Goal: Transaction & Acquisition: Purchase product/service

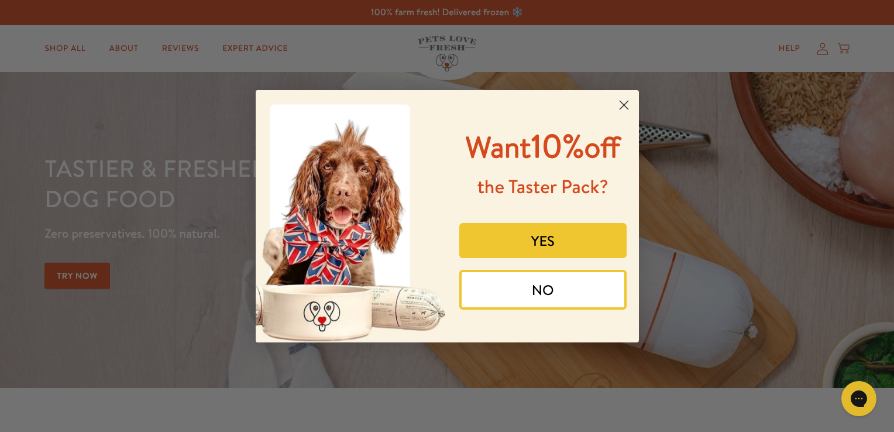
click at [621, 112] on circle "Close dialog" at bounding box center [622, 104] width 19 height 19
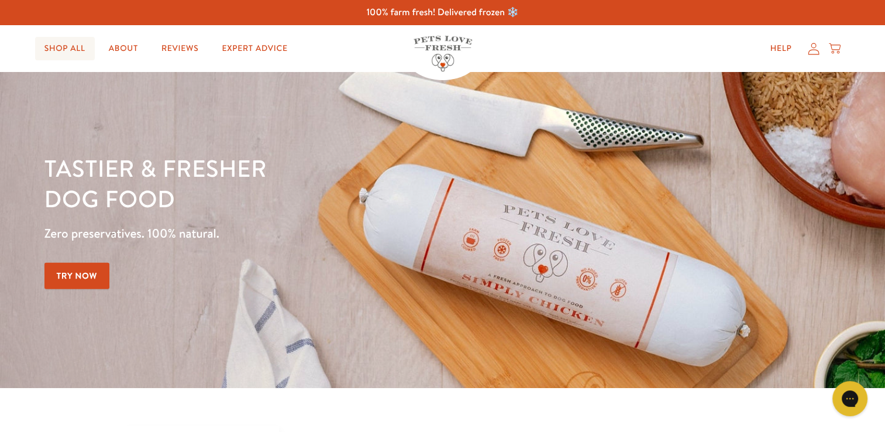
click at [62, 46] on link "Shop All" at bounding box center [65, 48] width 60 height 23
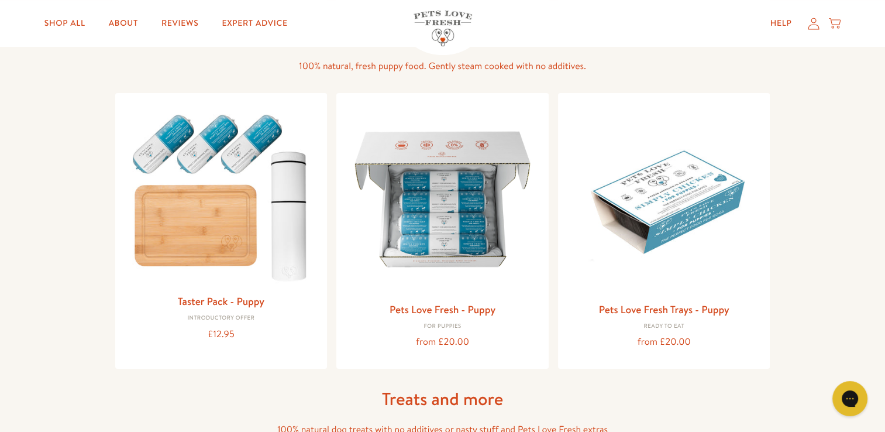
scroll to position [449, 0]
click at [443, 227] on img at bounding box center [443, 198] width 194 height 194
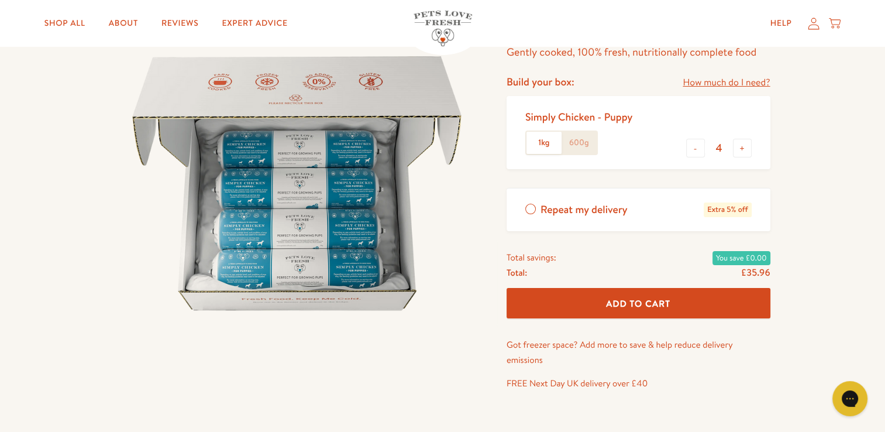
scroll to position [89, 0]
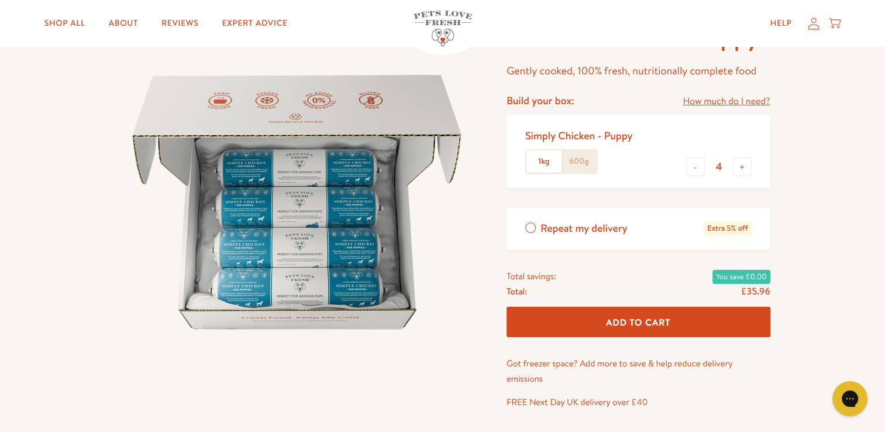
click at [587, 153] on label "600g" at bounding box center [578, 161] width 35 height 22
click at [0, 0] on input "600g" at bounding box center [0, 0] width 0 height 0
click at [737, 166] on button "+" at bounding box center [742, 166] width 19 height 19
type input "6"
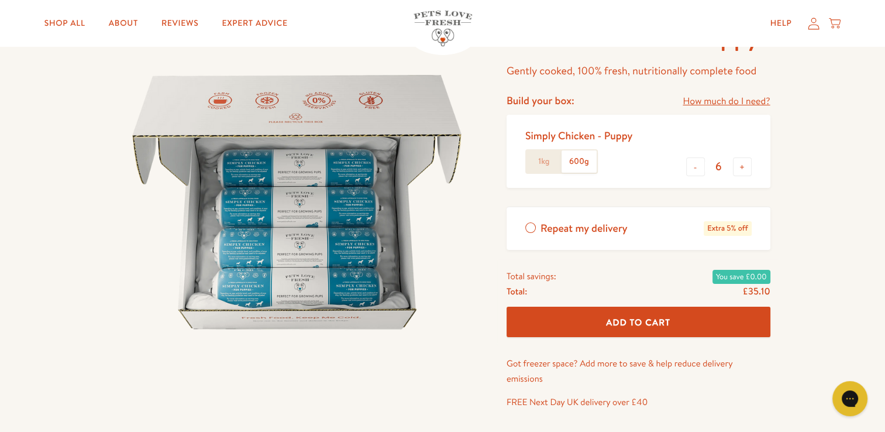
click at [546, 161] on label "1kg" at bounding box center [543, 161] width 35 height 22
click at [0, 0] on input "1kg" at bounding box center [0, 0] width 0 height 0
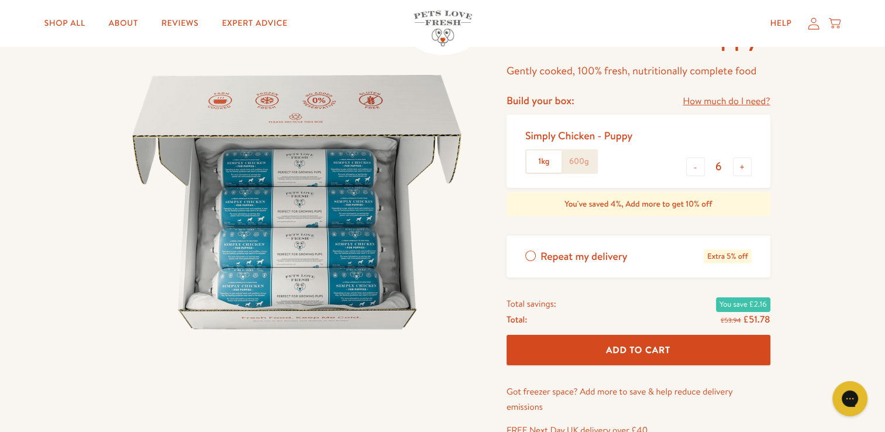
click at [585, 160] on label "600g" at bounding box center [578, 161] width 35 height 22
click at [0, 0] on input "600g" at bounding box center [0, 0] width 0 height 0
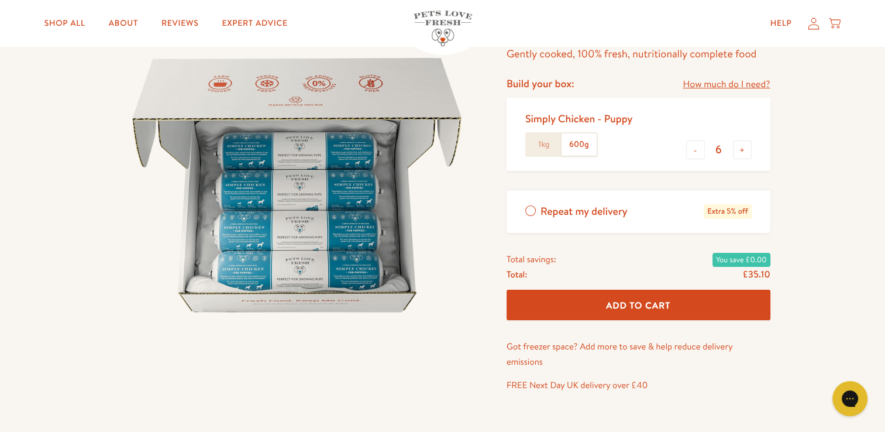
scroll to position [105, 0]
click at [538, 143] on label "1kg" at bounding box center [543, 145] width 35 height 22
click at [0, 0] on input "1kg" at bounding box center [0, 0] width 0 height 0
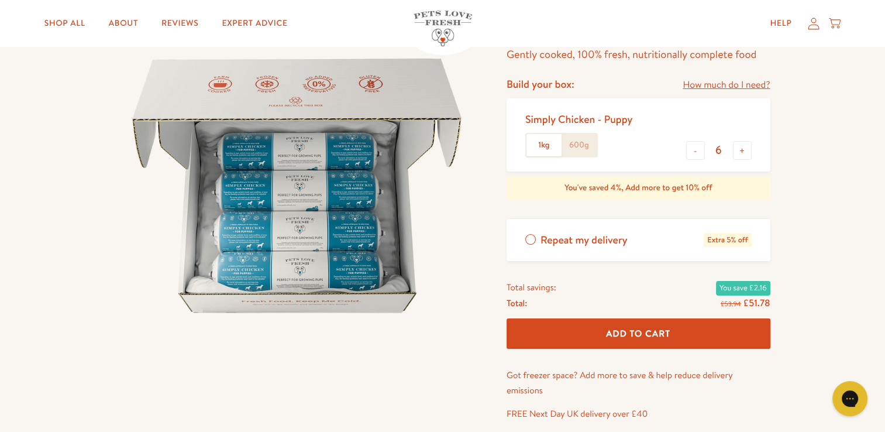
click at [622, 223] on label "Repeat my delivery Extra 5% off" at bounding box center [638, 240] width 264 height 43
click at [0, 0] on input "Repeat my delivery Extra 5% off" at bounding box center [0, 0] width 0 height 0
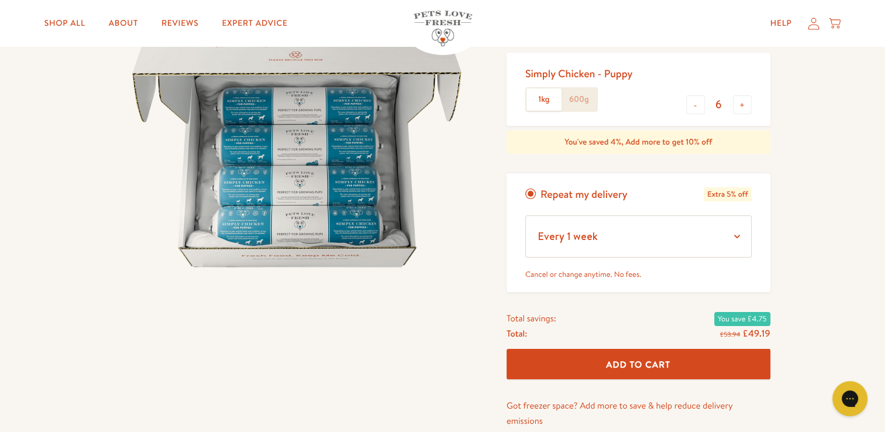
scroll to position [0, 0]
